Goal: Task Accomplishment & Management: Manage account settings

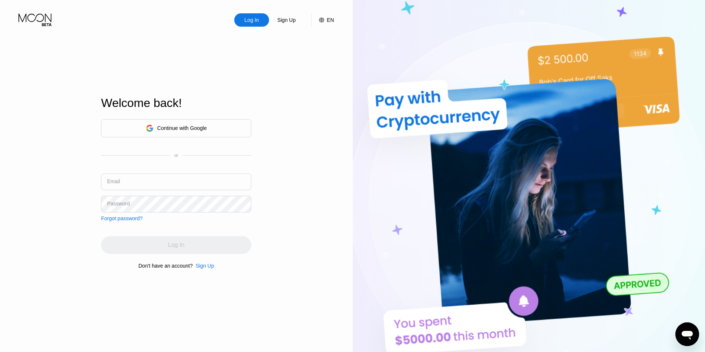
click at [195, 130] on div "Continue with Google" at bounding box center [182, 128] width 50 height 6
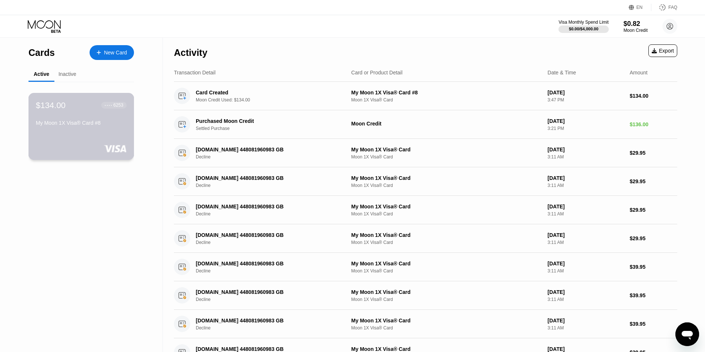
click at [57, 115] on div "$134.00 ● ● ● ● 6253 My Moon 1X Visa® Card #8" at bounding box center [81, 114] width 91 height 28
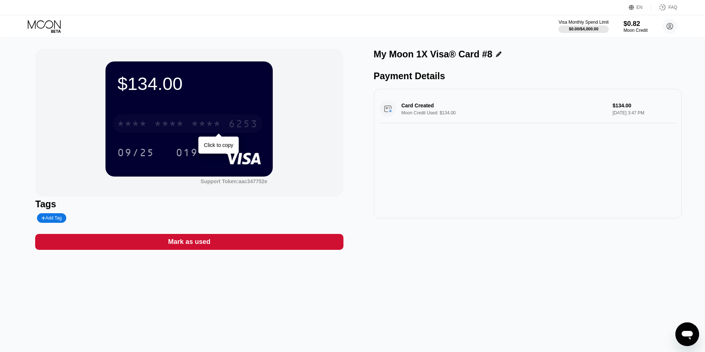
click at [194, 126] on div "* * * *" at bounding box center [206, 125] width 30 height 12
click at [161, 130] on div "6500" at bounding box center [169, 125] width 30 height 12
